Goal: Contribute content: Contribute content

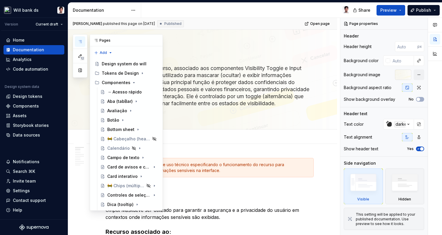
click at [82, 42] on icon "button" at bounding box center [80, 41] width 5 height 5
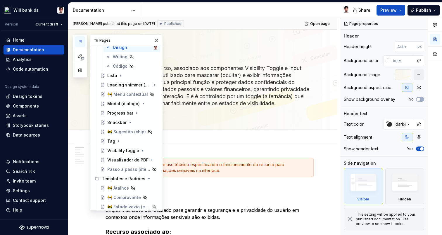
scroll to position [174, 0]
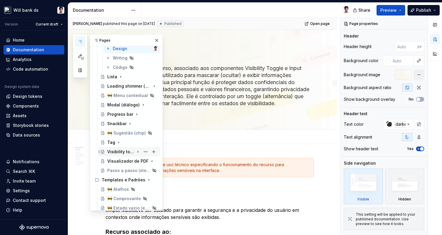
click at [118, 153] on div "Visibility toggle" at bounding box center [120, 152] width 27 height 6
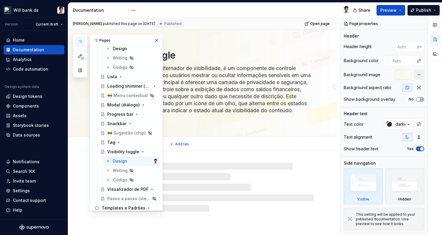
click at [184, 74] on textarea "O Visibility Toggle, ou alternador de visibilidade, é um componente de controle…" at bounding box center [208, 92] width 208 height 59
click at [173, 55] on textarea "Visibility toggle" at bounding box center [208, 55] width 208 height 14
click at [157, 41] on button "button" at bounding box center [157, 40] width 8 height 8
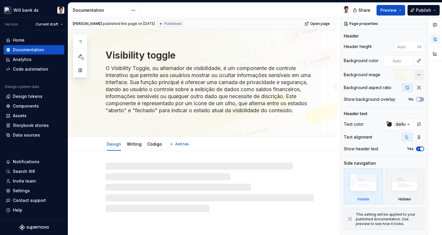
click at [172, 54] on textarea "Visibility toggle" at bounding box center [208, 55] width 208 height 14
drag, startPoint x: 179, startPoint y: 55, endPoint x: 122, endPoint y: 50, distance: 56.7
click at [122, 50] on textarea "Visibility toggle" at bounding box center [208, 55] width 208 height 14
type textarea "*"
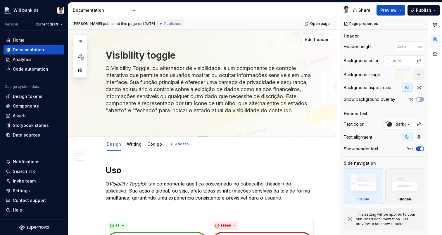
click at [146, 70] on textarea "O Visibility Toggle, ou alternador de visibilidade, é um componente de controle…" at bounding box center [208, 92] width 208 height 59
click at [155, 69] on textarea "O Visibility Toggle, ou alternador de visibilidade, é um componente de controle…" at bounding box center [208, 92] width 208 height 59
click at [172, 58] on textarea "Visibility toggle" at bounding box center [208, 55] width 208 height 14
paste textarea "WillSensitiveT"
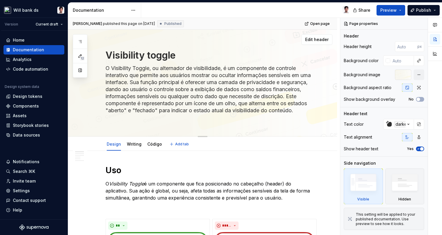
type textarea "WillSensitiveToggle"
drag, startPoint x: 123, startPoint y: 54, endPoint x: 98, endPoint y: 54, distance: 25.5
click at [98, 54] on div "WillSensitiveToggle O Visibility Toggle, ou alternador de visibilidade, é um co…" at bounding box center [202, 83] width 269 height 107
type textarea "*"
type textarea "SensitiveToggle"
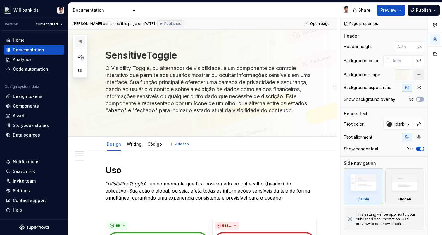
type textarea "*"
type textarea "SensitiveToggle"
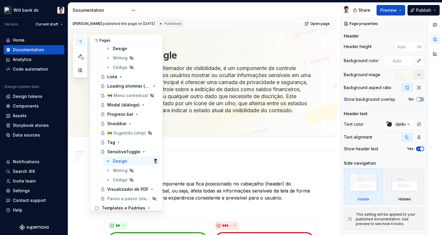
click at [82, 41] on icon "button" at bounding box center [80, 41] width 5 height 5
click at [140, 152] on icon "Page tree" at bounding box center [138, 151] width 5 height 5
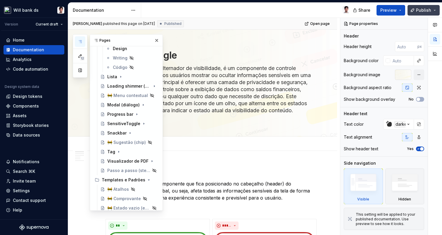
click at [418, 10] on span "Publish" at bounding box center [423, 10] width 15 height 6
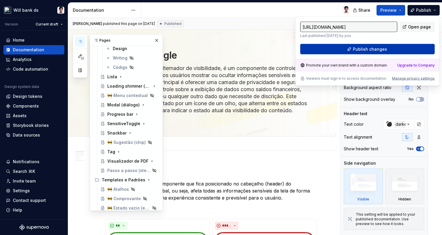
click at [375, 49] on span "Publish changes" at bounding box center [370, 49] width 34 height 6
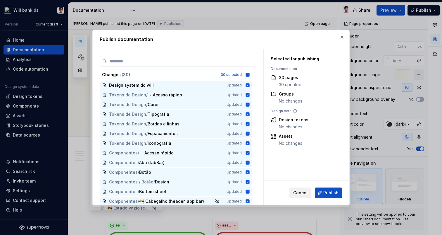
click at [303, 191] on span "Cancel" at bounding box center [300, 193] width 14 height 6
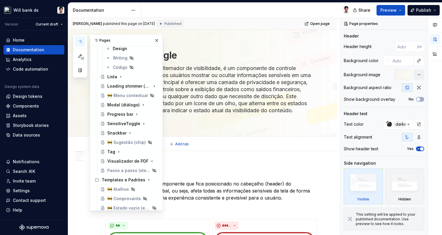
click at [198, 144] on div "Design Writing Código Add tab" at bounding box center [209, 144] width 215 height 13
click at [157, 41] on button "button" at bounding box center [157, 40] width 8 height 8
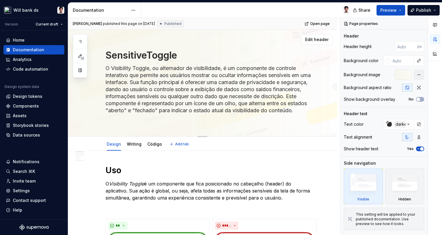
drag, startPoint x: 149, startPoint y: 69, endPoint x: 118, endPoint y: 68, distance: 31.0
click at [118, 68] on textarea "O Visibility Toggle, ou alternador de visibilidade, é um componente de controle…" at bounding box center [208, 92] width 208 height 59
click at [149, 67] on textarea "O Visibility Toggle, ou alternador de visibilidade, é um componente de controle…" at bounding box center [208, 92] width 208 height 59
drag, startPoint x: 150, startPoint y: 68, endPoint x: 112, endPoint y: 67, distance: 38.0
click at [112, 67] on textarea "O Visibility Toggle, ou alternador de visibilidade, é um componente de controle…" at bounding box center [208, 92] width 208 height 59
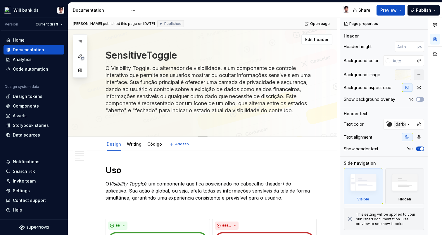
paste textarea "WillSensitive"
type textarea "*"
type textarea "O WillSensitiveToggle, ou alternador de visibilidade, é um componente de contro…"
click at [121, 68] on textarea "O WillSensitiveToggle, ou alternador de visibilidade, é um componente de contro…" at bounding box center [208, 92] width 208 height 59
type textarea "*"
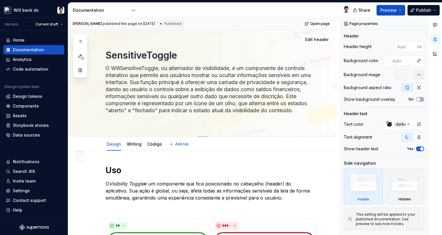
type textarea "O WilSensitiveToggle, ou alternador de visibilidade, é um componente de control…"
type textarea "*"
type textarea "O WiSensitiveToggle, ou alternador de visibilidade, é um componente de controle…"
type textarea "*"
type textarea "O WSensitiveToggle, ou alternador de visibilidade, é um componente de controle …"
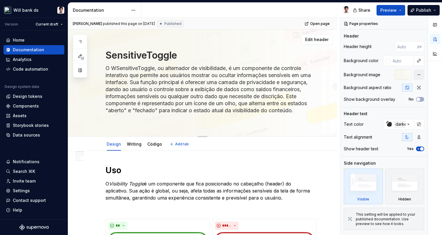
type textarea "*"
type textarea "O SensitiveToggle, ou alternador de visibilidade, é um componente de controle i…"
drag, startPoint x: 150, startPoint y: 67, endPoint x: 112, endPoint y: 67, distance: 38.3
click at [112, 67] on textarea "O SensitiveToggle, ou alternador de visibilidade, é um componente de controle i…" at bounding box center [208, 92] width 208 height 59
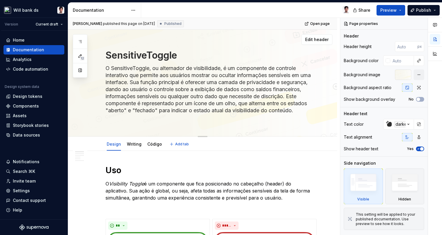
click at [202, 78] on textarea "O SensitiveToggle, ou alternador de visibilidade, é um componente de controle i…" at bounding box center [208, 92] width 208 height 59
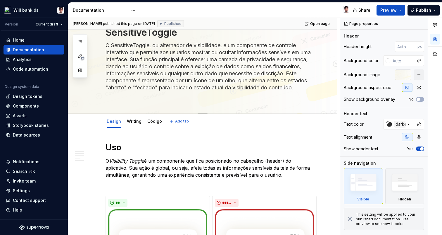
scroll to position [25, 0]
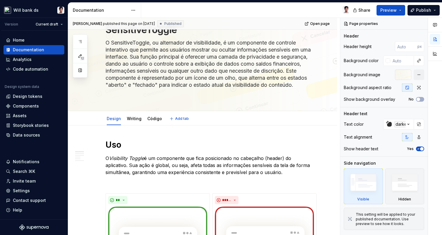
type textarea "*"
type textarea "O SensitiveToggle, ou alternador de visibilidade, é um componente de controle i…"
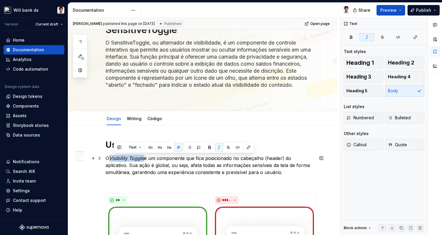
drag, startPoint x: 145, startPoint y: 158, endPoint x: 112, endPoint y: 156, distance: 32.5
click at [112, 156] on em "Visibility Toggle" at bounding box center [126, 158] width 35 height 6
paste div
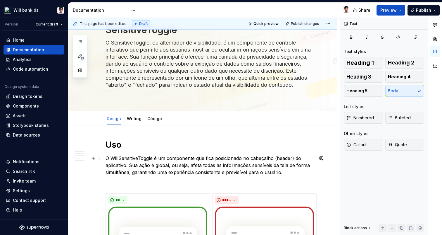
click at [118, 157] on p "O WillSensitiveToggle é um componente que fica posicionado no cabeçalho (header…" at bounding box center [210, 164] width 208 height 21
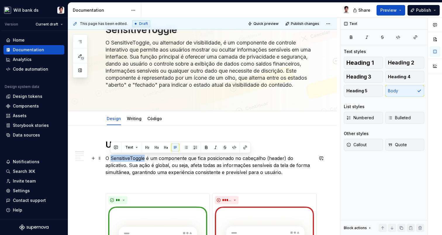
drag, startPoint x: 145, startPoint y: 158, endPoint x: 111, endPoint y: 158, distance: 34.2
click at [111, 158] on p "O SensitiveToggle é um componente que fica posicionado no cabeçalho (header) do…" at bounding box center [210, 164] width 208 height 21
click at [213, 147] on button "button" at bounding box center [216, 147] width 8 height 8
click at [220, 162] on p "O SensitiveToggle é um componente que fica posicionado no cabeçalho (header) do…" at bounding box center [210, 164] width 208 height 21
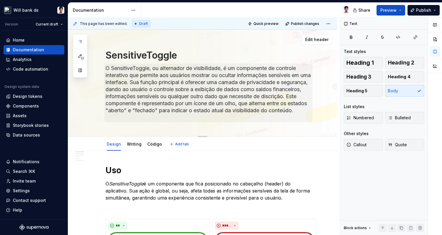
scroll to position [384, 0]
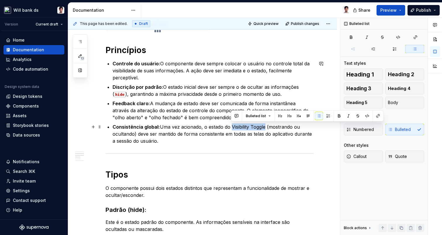
drag, startPoint x: 231, startPoint y: 126, endPoint x: 266, endPoint y: 126, distance: 34.2
click at [266, 126] on p "Consistência global: Uma vez acionado, o estado do Visibility Toggle (mostrando…" at bounding box center [213, 133] width 201 height 21
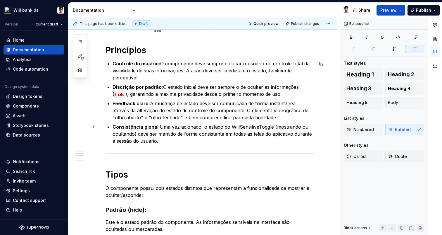
click at [239, 126] on p "Consistência global: Uma vez acionado, o estado do WillSensitiveToggle (mostran…" at bounding box center [213, 133] width 201 height 21
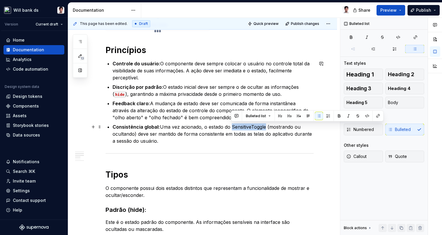
drag, startPoint x: 265, startPoint y: 126, endPoint x: 231, endPoint y: 126, distance: 34.2
click at [231, 126] on p "Consistência global: Uma vez acionado, o estado do SensitiveToggle (mostrando o…" at bounding box center [213, 133] width 201 height 21
click at [347, 116] on button "button" at bounding box center [349, 116] width 8 height 8
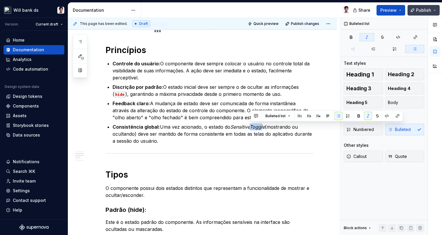
click at [421, 8] on span "Publish" at bounding box center [423, 10] width 15 height 6
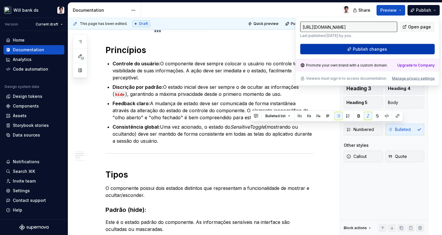
click at [369, 49] on span "Publish changes" at bounding box center [370, 49] width 34 height 6
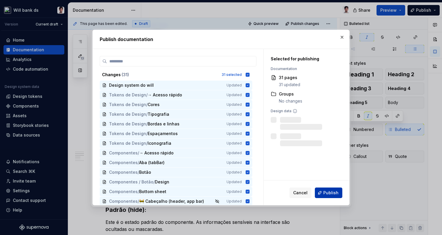
click at [328, 188] on button "Publish" at bounding box center [329, 192] width 28 height 11
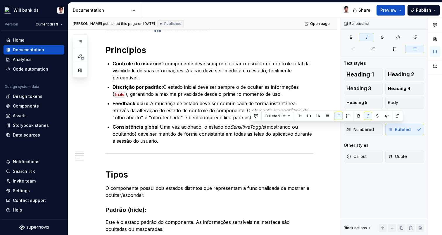
type textarea "*"
